Goal: Task Accomplishment & Management: Manage account settings

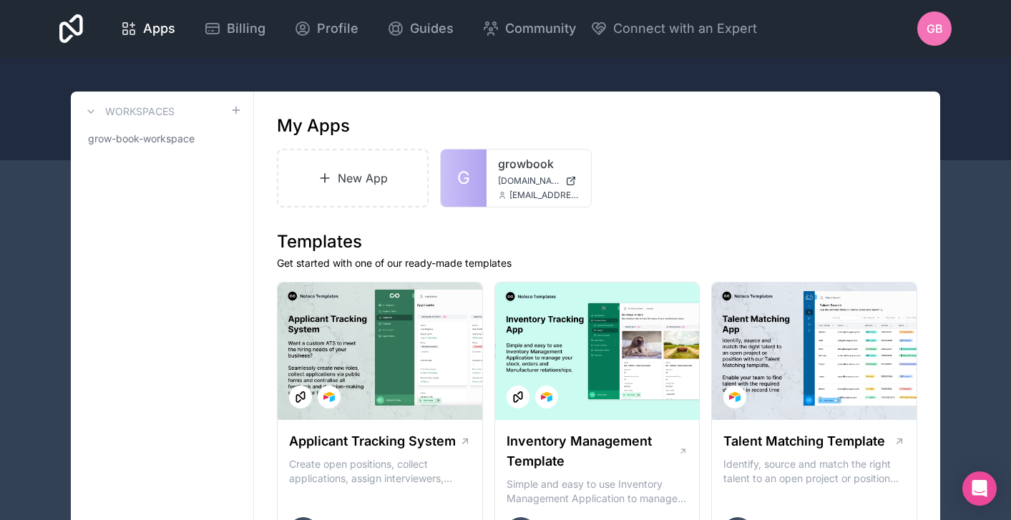
click at [934, 36] on span "GB" at bounding box center [935, 28] width 16 height 17
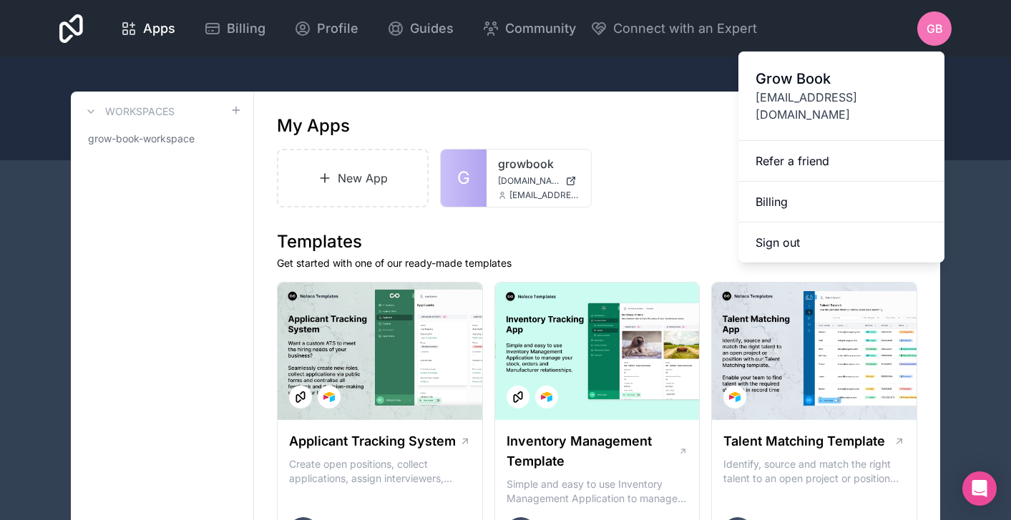
click at [684, 179] on div "New App G growbook [DOMAIN_NAME] [EMAIL_ADDRESS][DOMAIN_NAME]" at bounding box center [597, 178] width 641 height 59
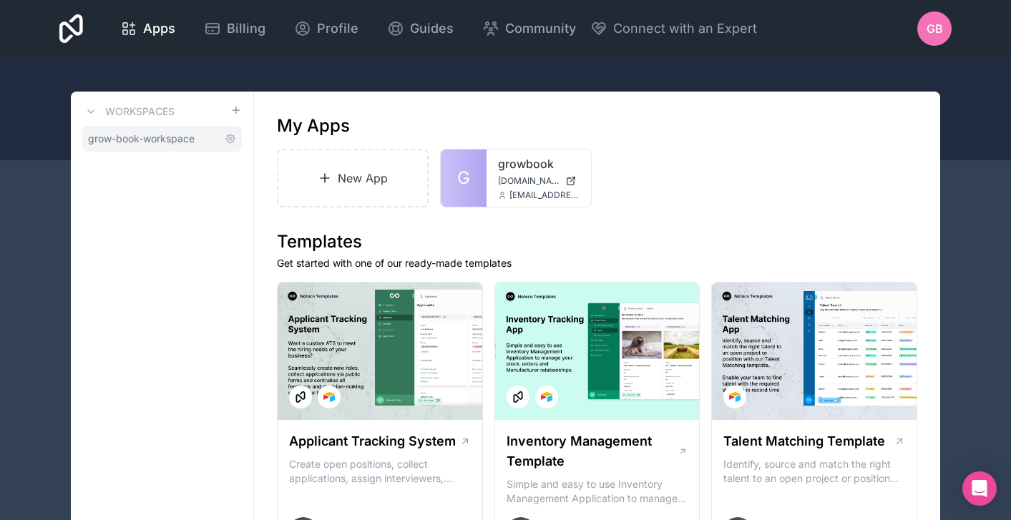
click at [161, 133] on span "grow-book-workspace" at bounding box center [141, 139] width 107 height 14
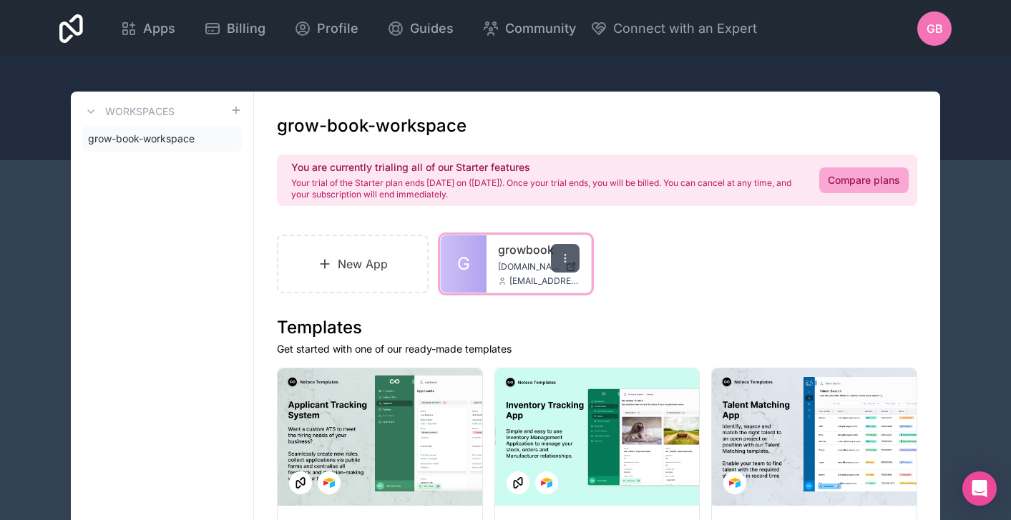
click at [560, 261] on icon at bounding box center [565, 258] width 11 height 11
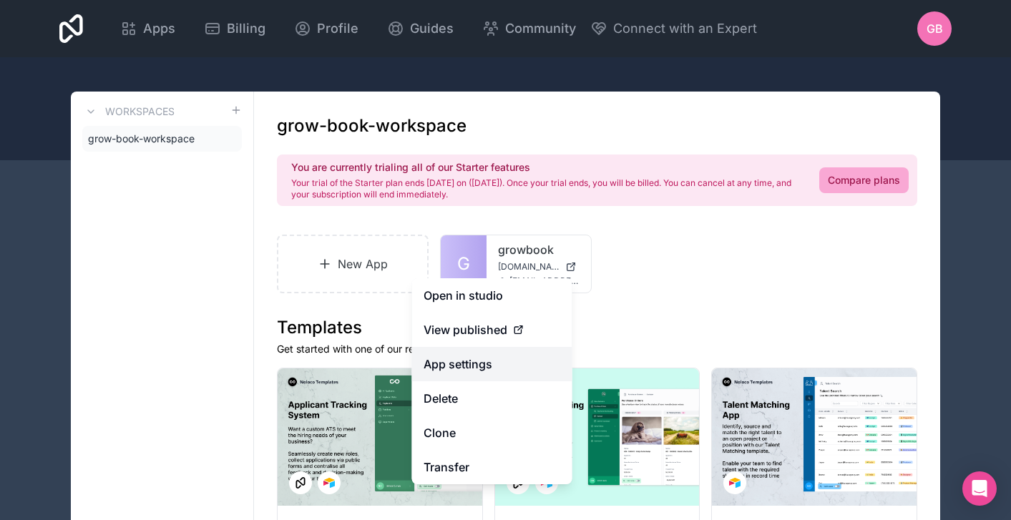
click at [490, 356] on link "App settings" at bounding box center [492, 364] width 160 height 34
